Goal: Transaction & Acquisition: Book appointment/travel/reservation

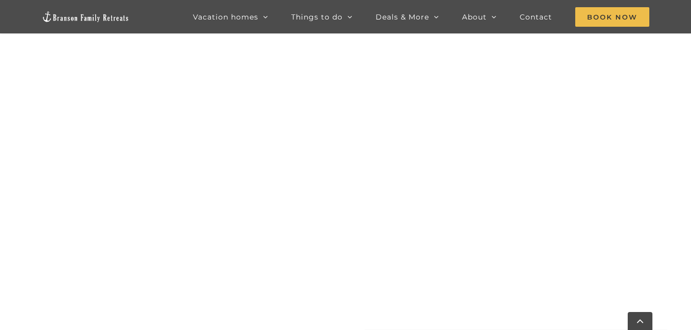
scroll to position [536, 0]
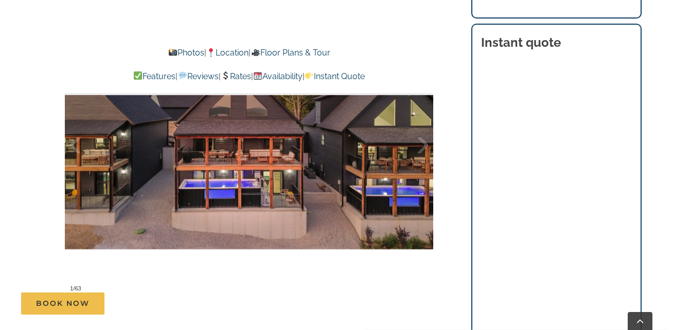
scroll to position [669, 0]
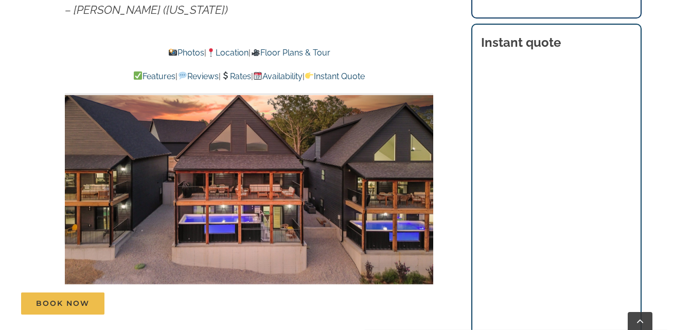
drag, startPoint x: 557, startPoint y: 123, endPoint x: 618, endPoint y: 73, distance: 79.2
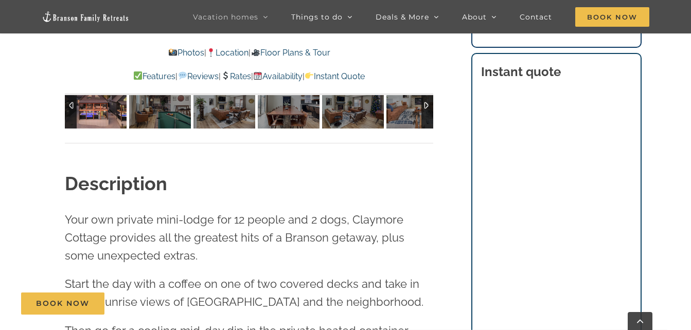
scroll to position [926, 0]
